Goal: Information Seeking & Learning: Learn about a topic

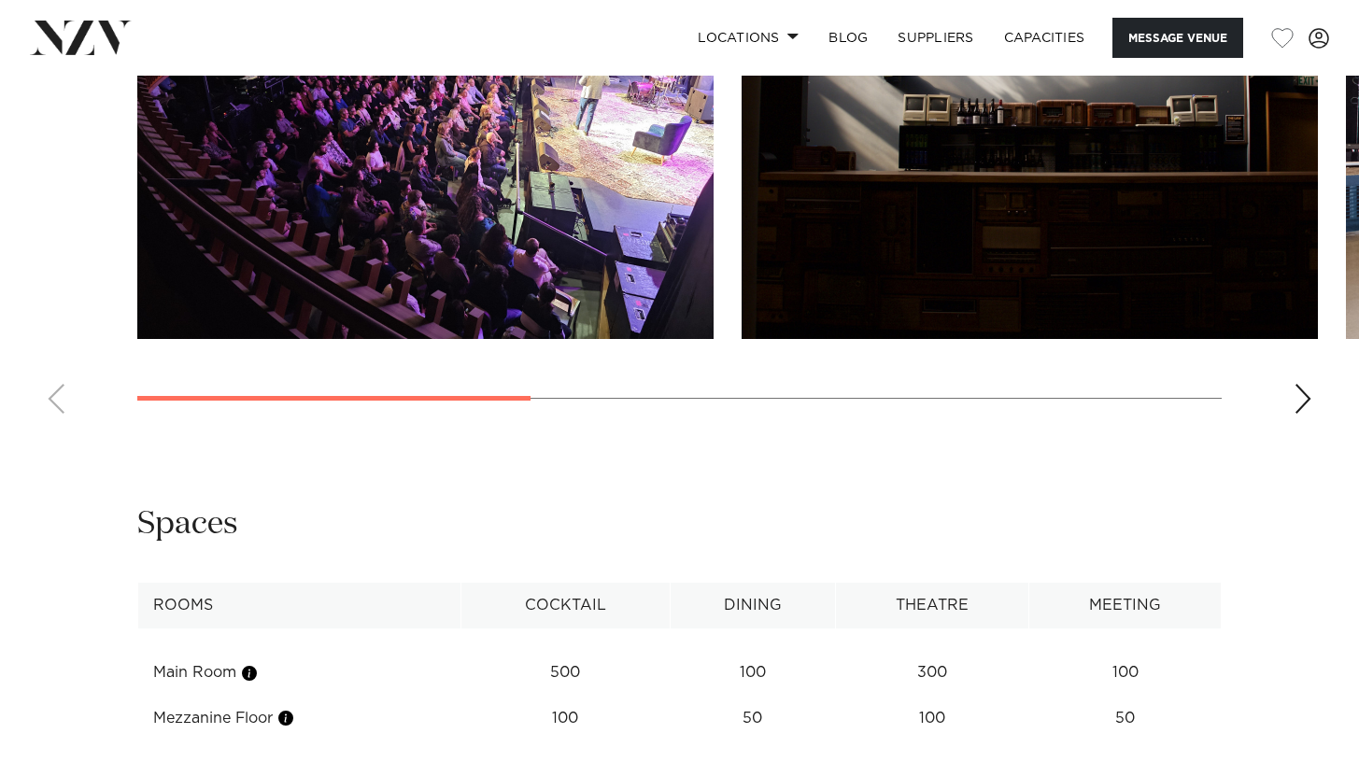
scroll to position [1771, 0]
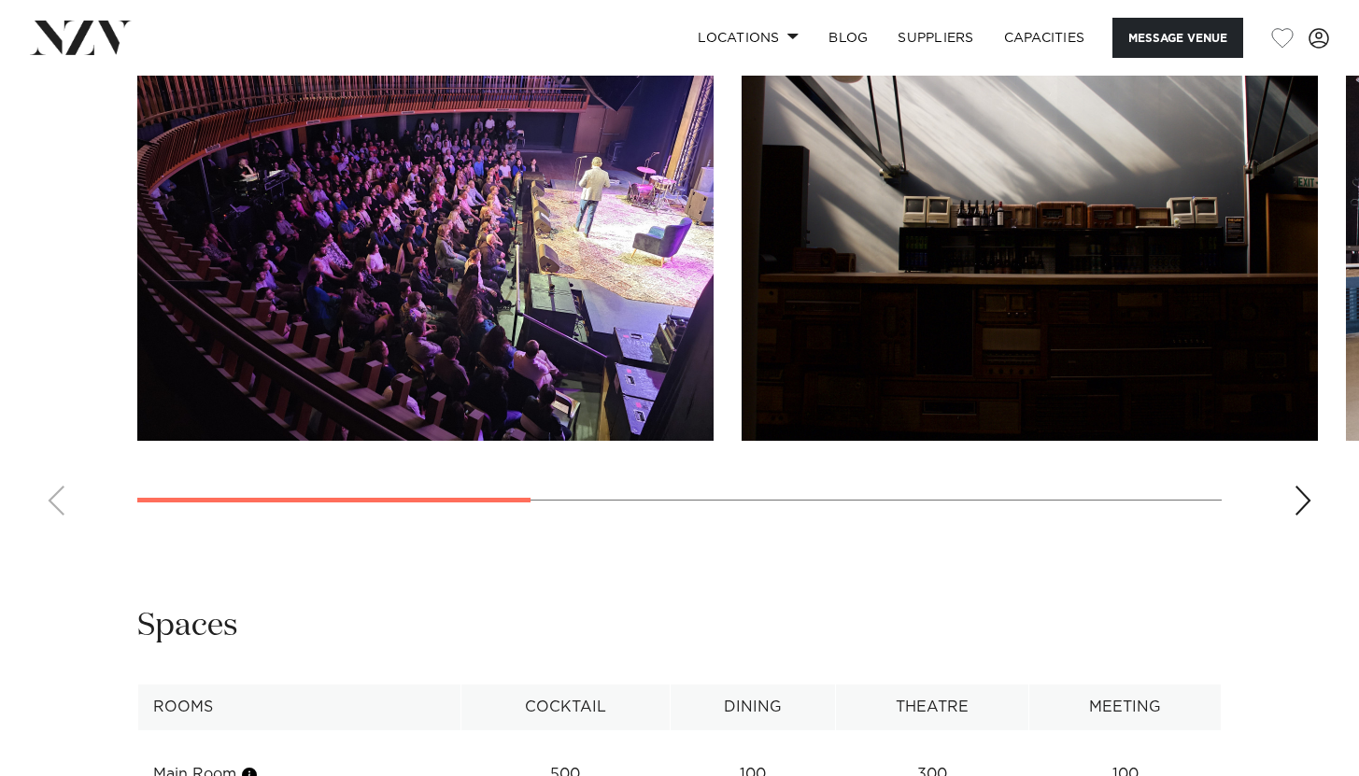
click at [1319, 531] on swiper-container at bounding box center [679, 274] width 1359 height 513
click at [1144, 435] on img "2 / 5" at bounding box center [1030, 229] width 576 height 423
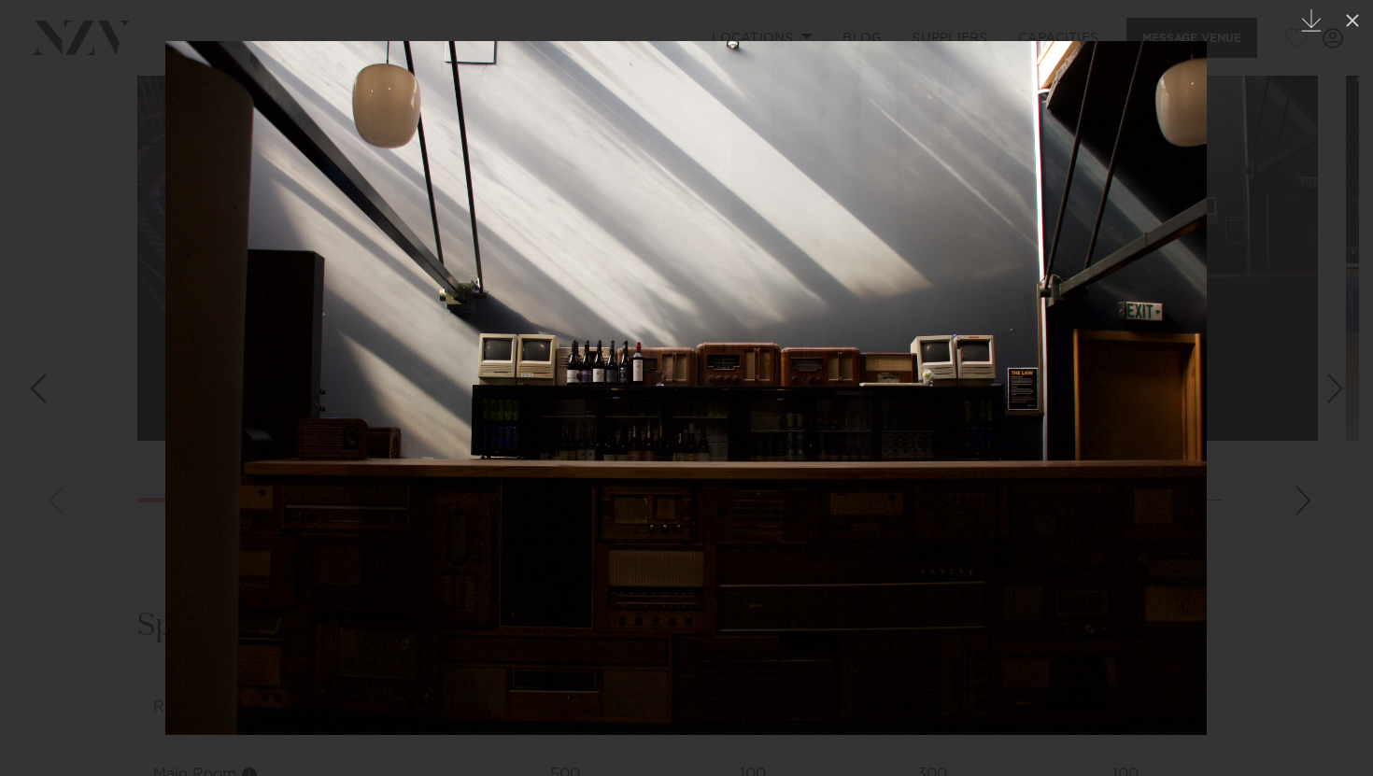
click at [1325, 394] on div "Next slide" at bounding box center [1335, 389] width 25 height 36
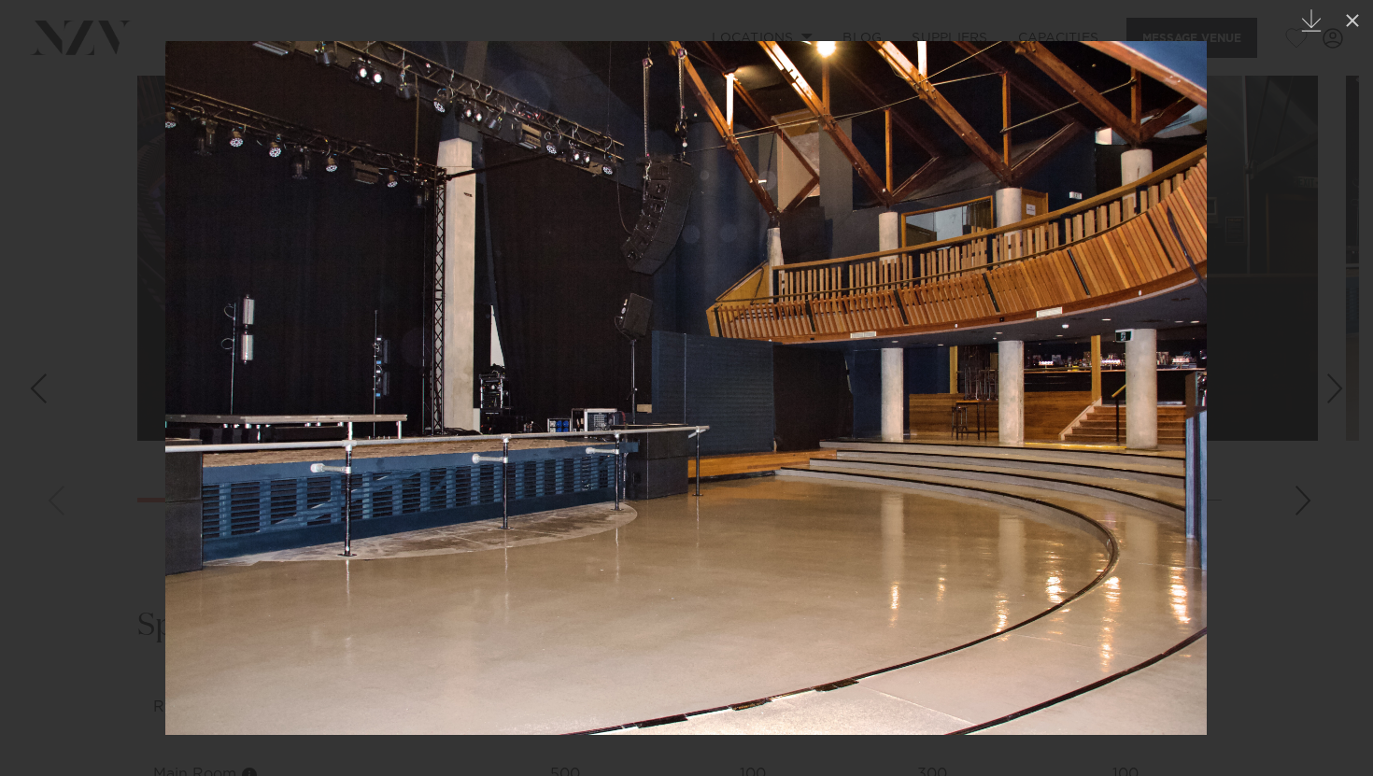
click at [1328, 391] on div "Next slide" at bounding box center [1335, 389] width 25 height 36
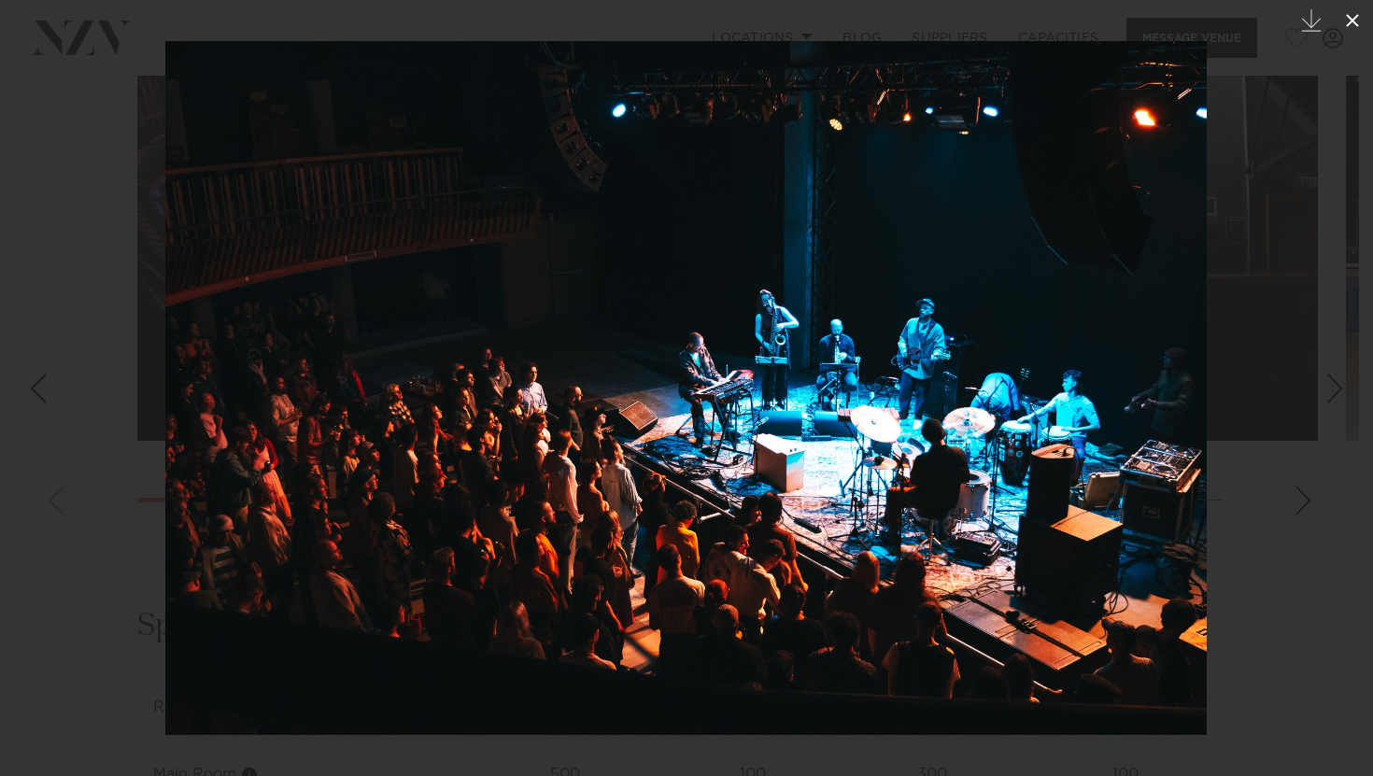
click at [1358, 31] on icon at bounding box center [1353, 20] width 22 height 22
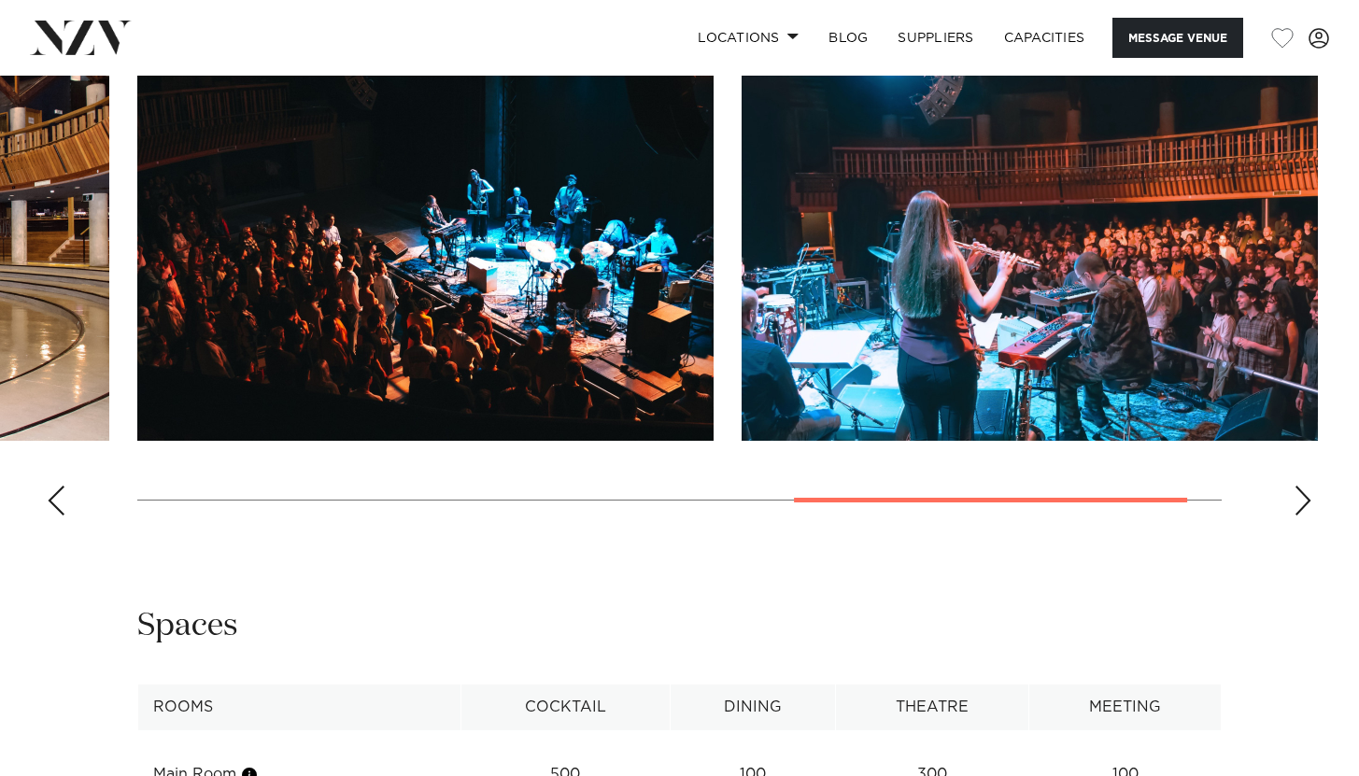
click at [1287, 531] on swiper-container at bounding box center [679, 274] width 1359 height 513
click at [1300, 516] on div "Next slide" at bounding box center [1303, 501] width 19 height 30
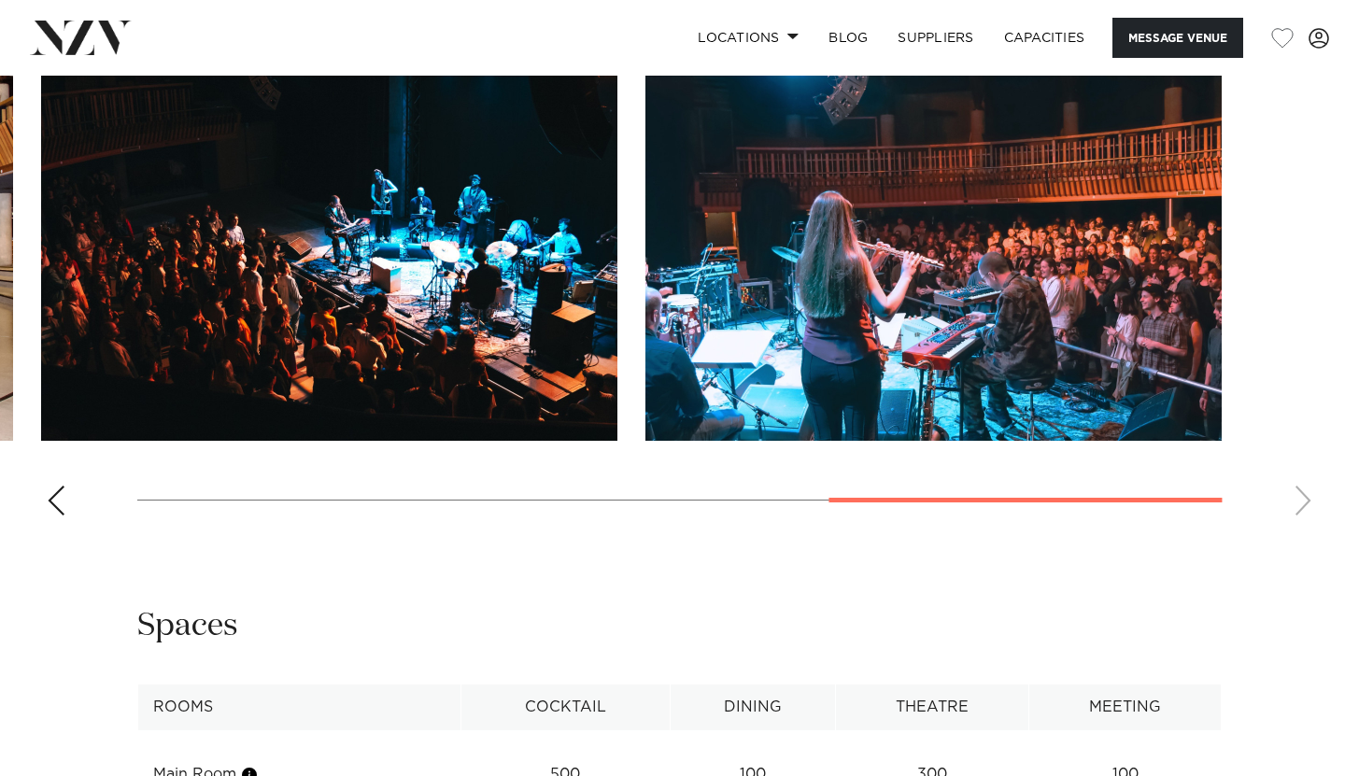
click at [1301, 531] on swiper-container at bounding box center [679, 274] width 1359 height 513
click at [44, 531] on swiper-container at bounding box center [679, 274] width 1359 height 513
click at [49, 516] on div "Previous slide" at bounding box center [56, 501] width 19 height 30
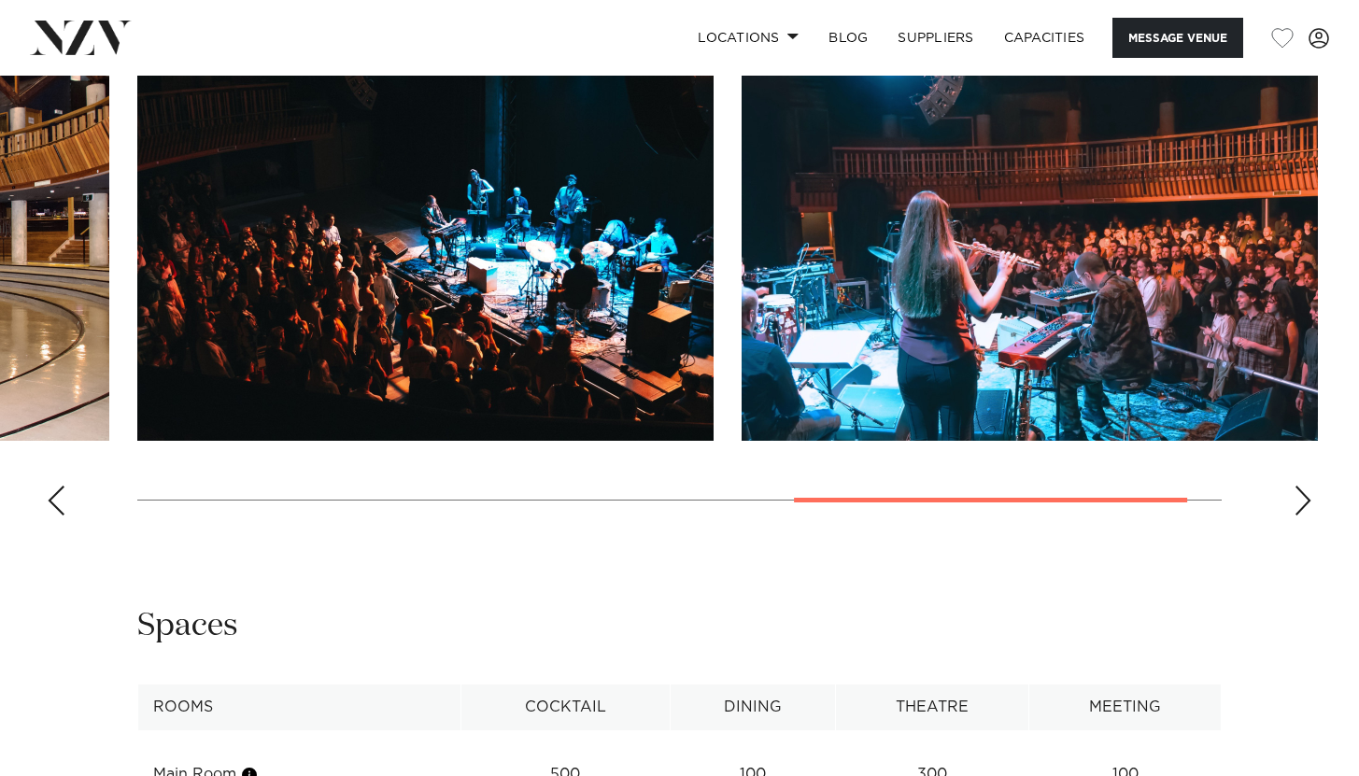
click at [57, 516] on div "Previous slide" at bounding box center [56, 501] width 19 height 30
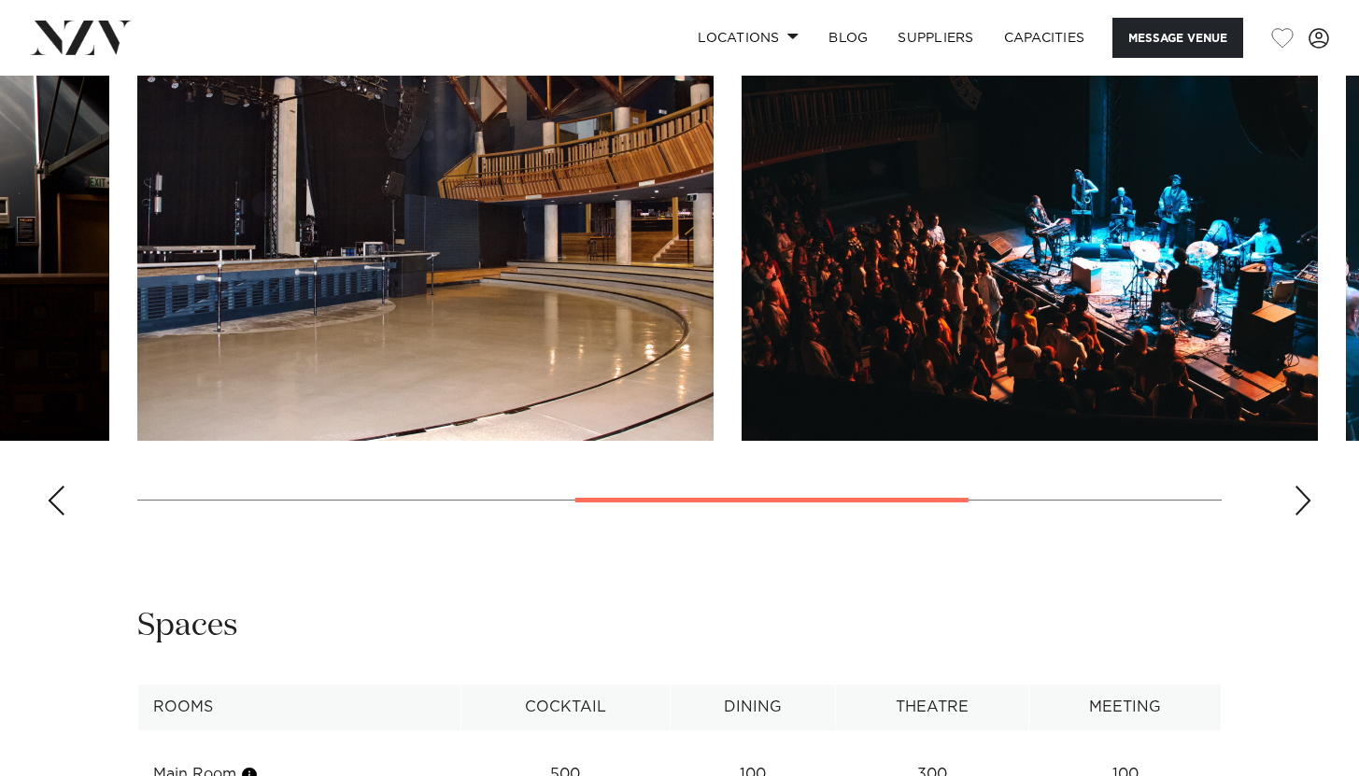
click at [57, 516] on div "Previous slide" at bounding box center [56, 501] width 19 height 30
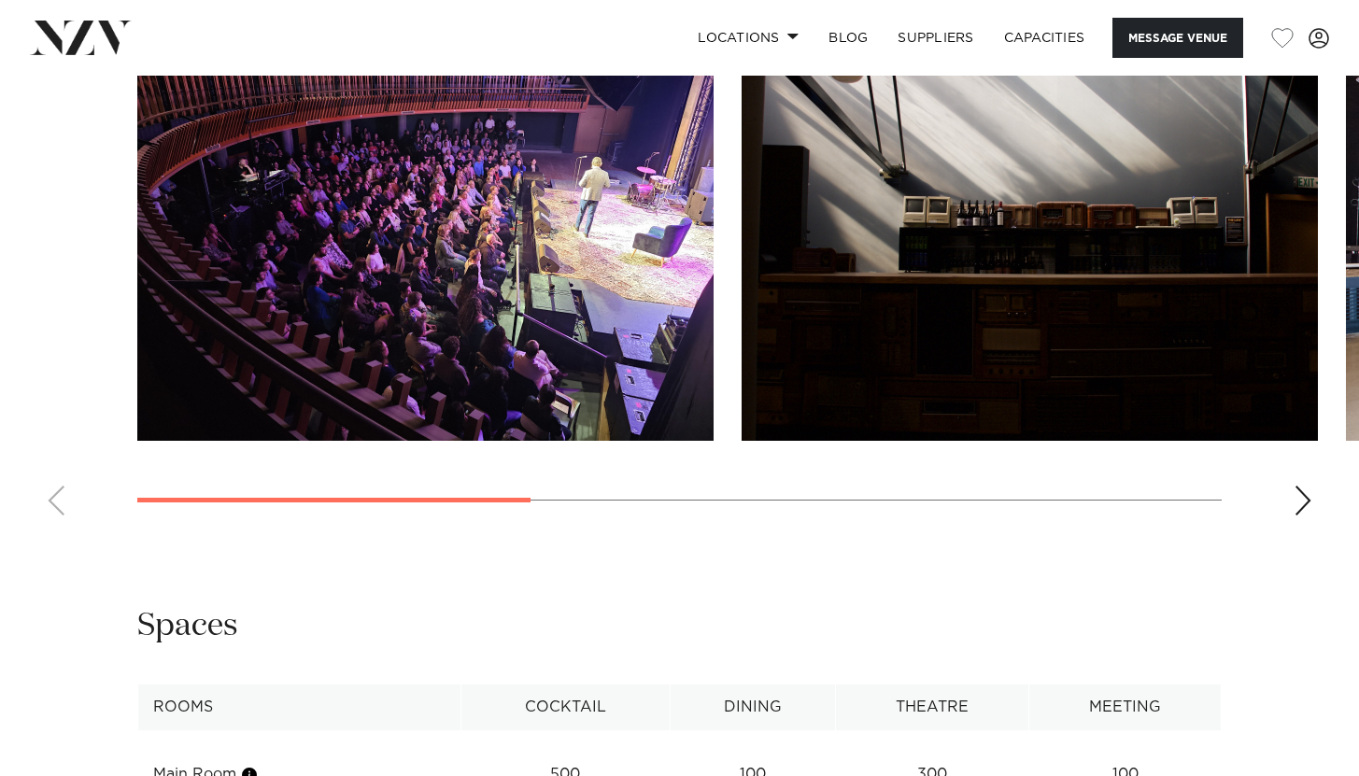
click at [57, 531] on swiper-container at bounding box center [679, 274] width 1359 height 513
